Goal: Navigation & Orientation: Find specific page/section

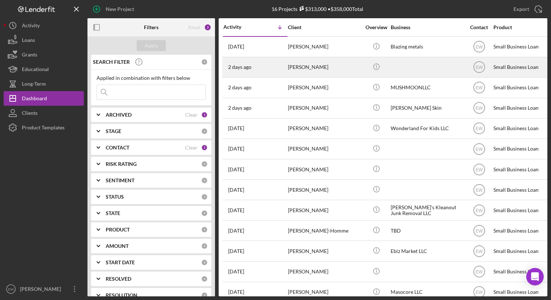
click at [273, 63] on div "[DATE] [PERSON_NAME]" at bounding box center [255, 67] width 64 height 19
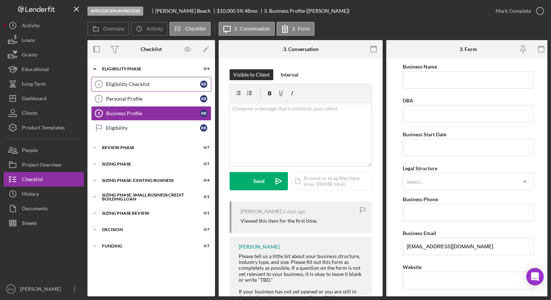
click at [162, 79] on link "Eligibility Checklist 1 Eligibility Checklist R B" at bounding box center [151, 84] width 120 height 15
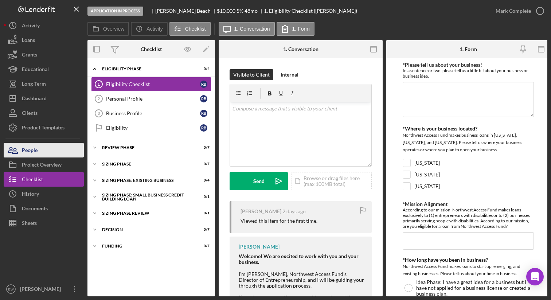
click at [48, 152] on button "People" at bounding box center [44, 150] width 80 height 15
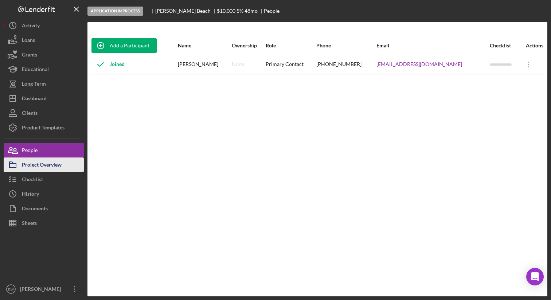
click at [44, 164] on div "Project Overview" at bounding box center [42, 165] width 40 height 16
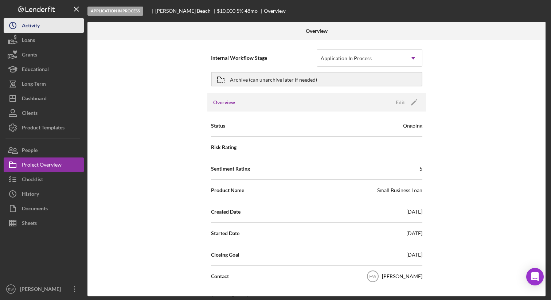
click at [31, 31] on div "Activity" at bounding box center [31, 26] width 18 height 16
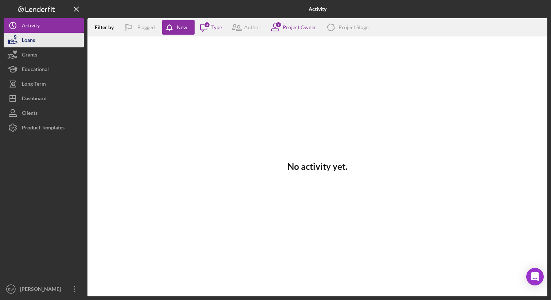
click at [35, 43] on div "Loans" at bounding box center [28, 41] width 13 height 16
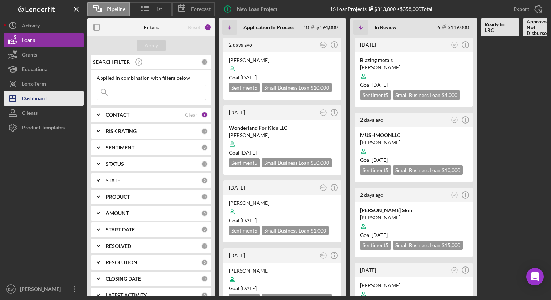
click at [36, 97] on div "Dashboard" at bounding box center [34, 99] width 25 height 16
